Goal: Information Seeking & Learning: Find specific page/section

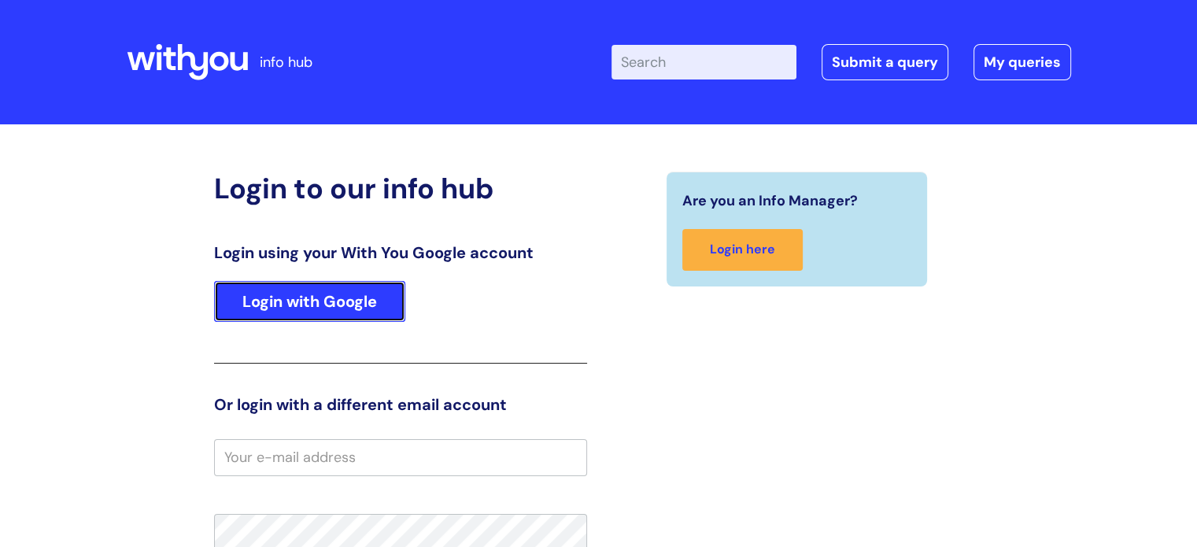
click at [351, 304] on link "Login with Google" at bounding box center [309, 301] width 191 height 41
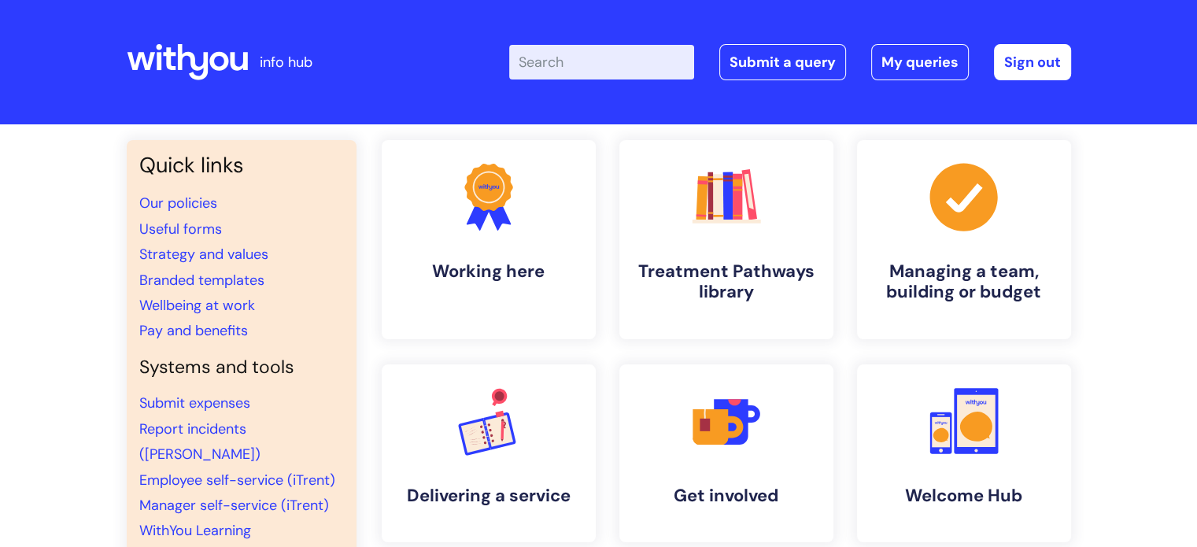
click at [574, 72] on input "Enter your search term here..." at bounding box center [601, 62] width 185 height 35
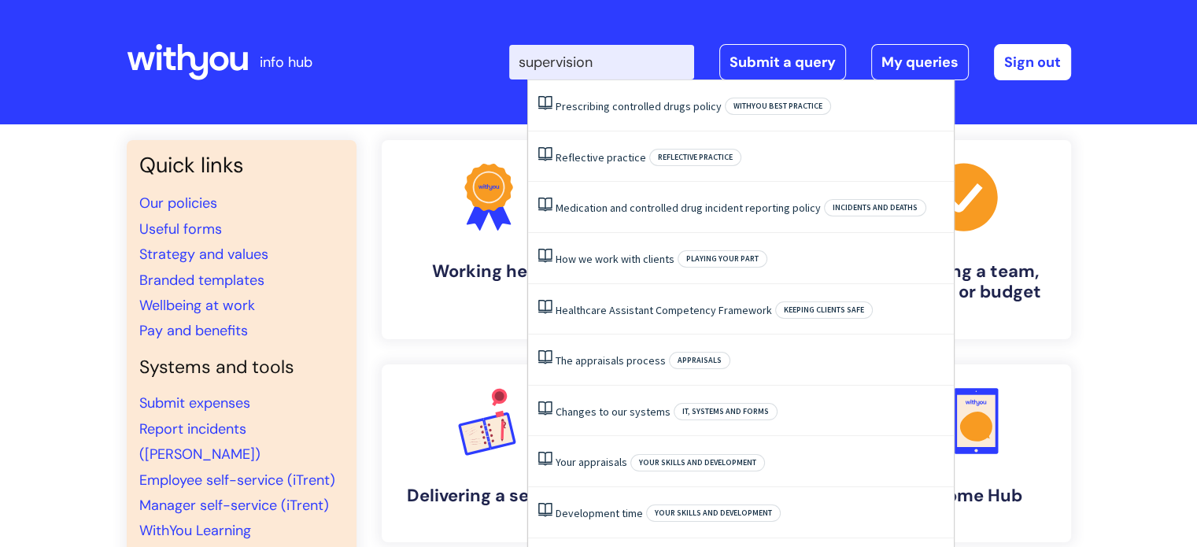
type input "supervision"
click button "Search" at bounding box center [0, 0] width 0 height 0
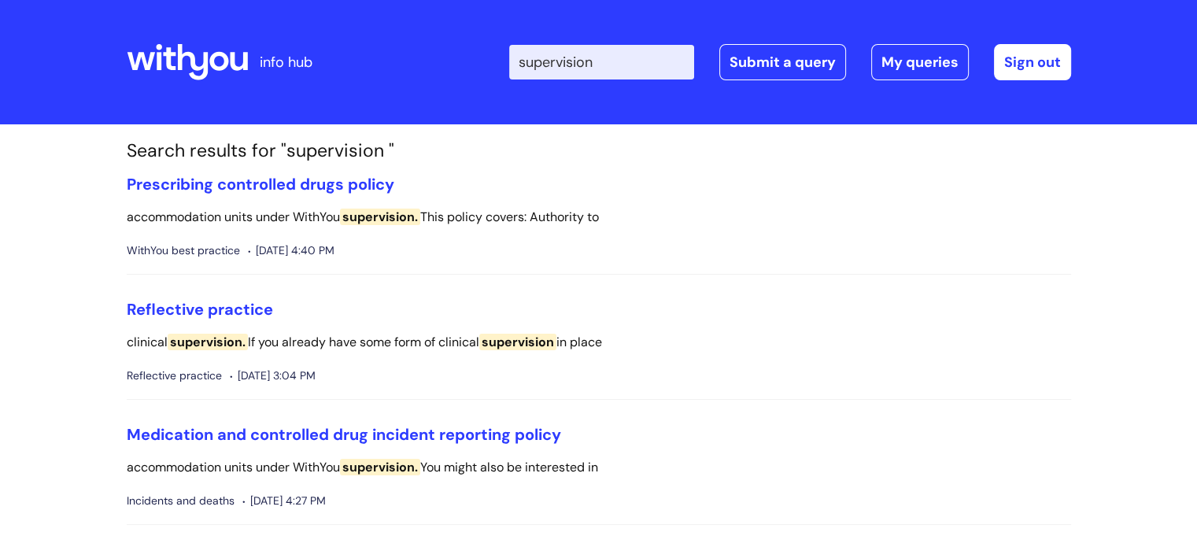
click at [636, 72] on input "supervision" at bounding box center [601, 62] width 185 height 35
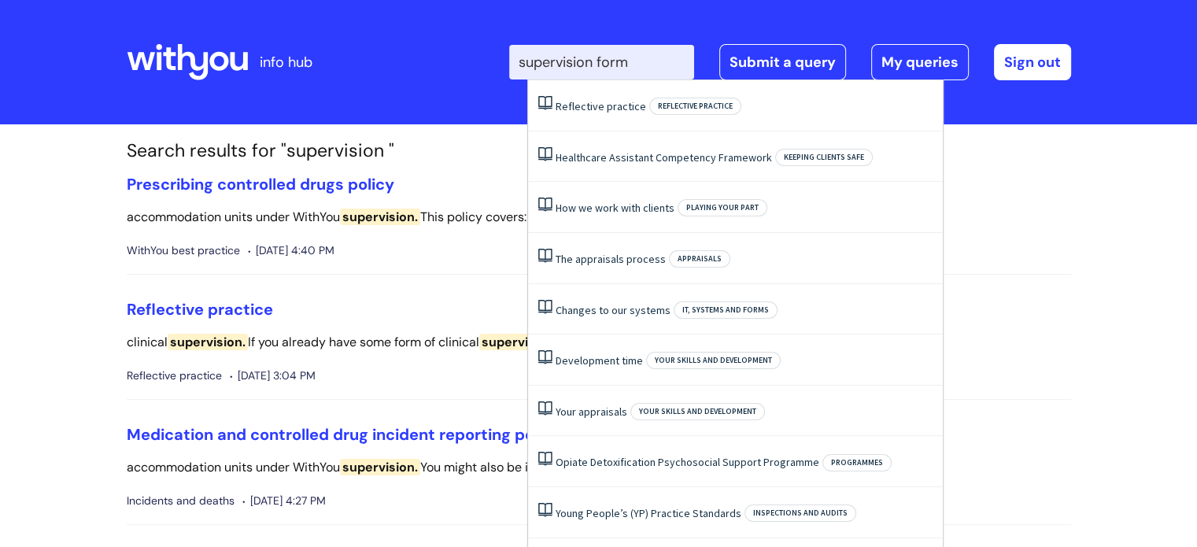
type input "supervision form"
click button "Search" at bounding box center [0, 0] width 0 height 0
